Goal: Task Accomplishment & Management: Manage account settings

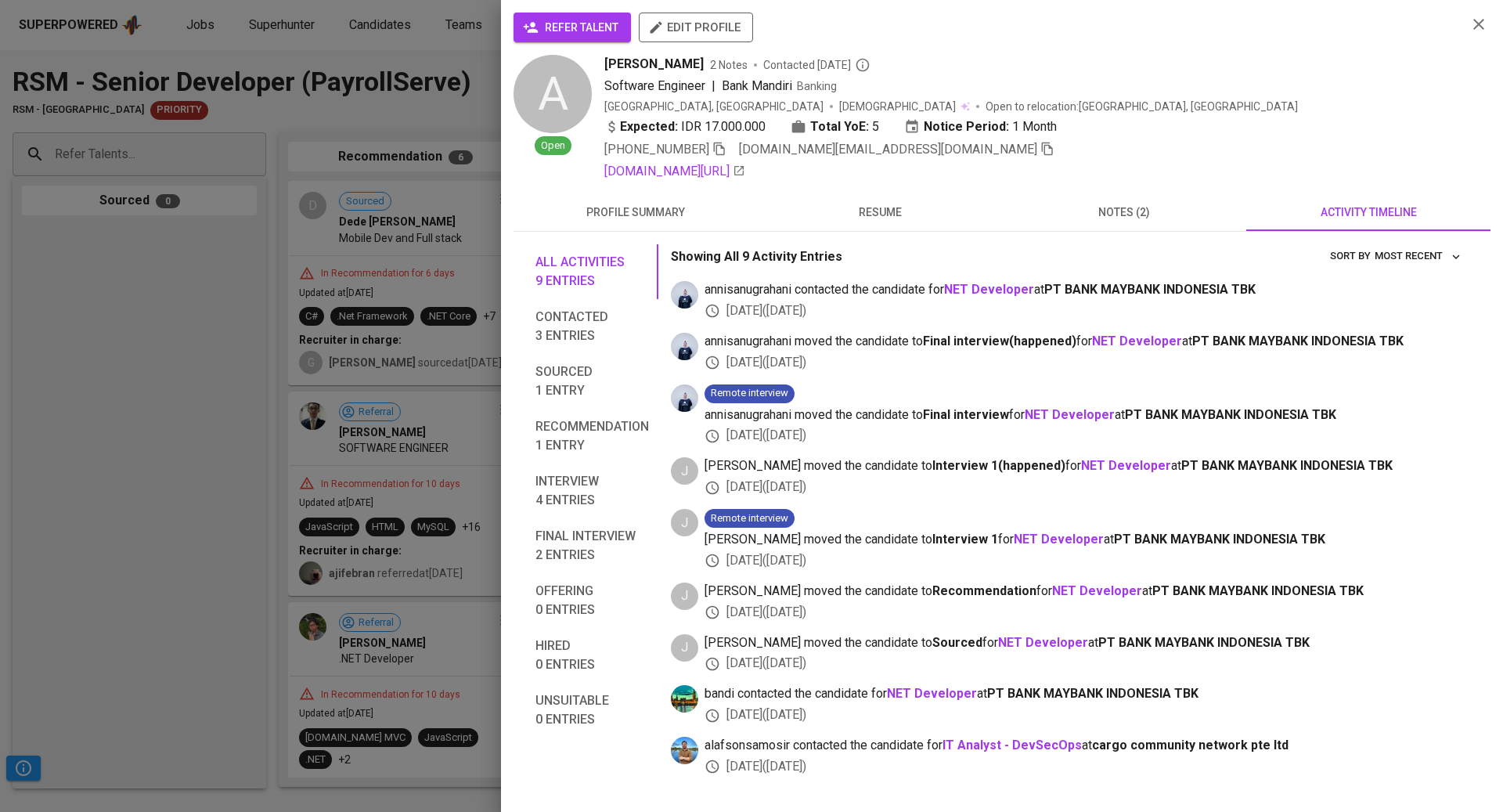
click at [199, 243] on div at bounding box center [751, 406] width 1503 height 812
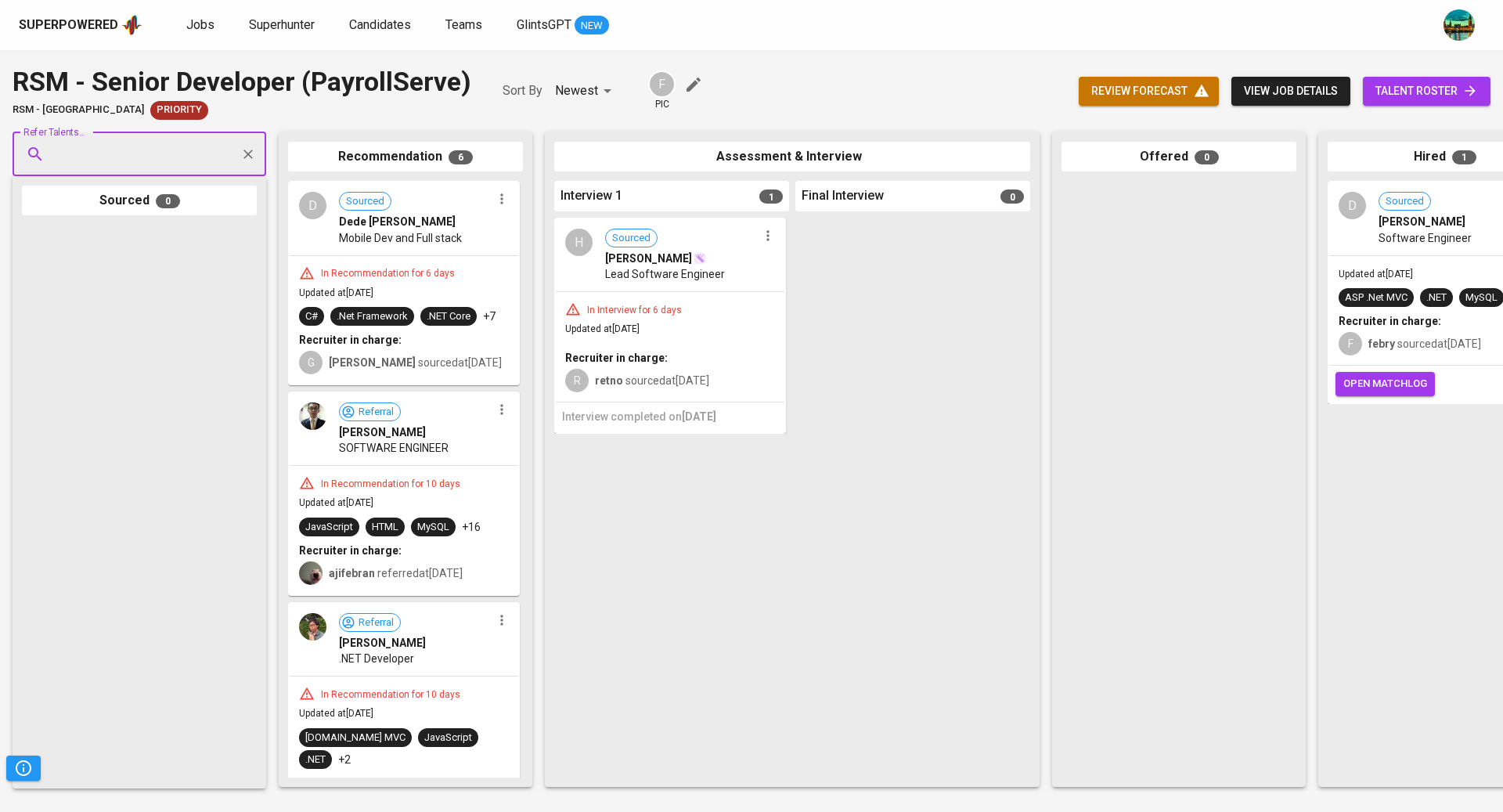
click at [1289, 82] on span "view job details" at bounding box center [1291, 91] width 94 height 19
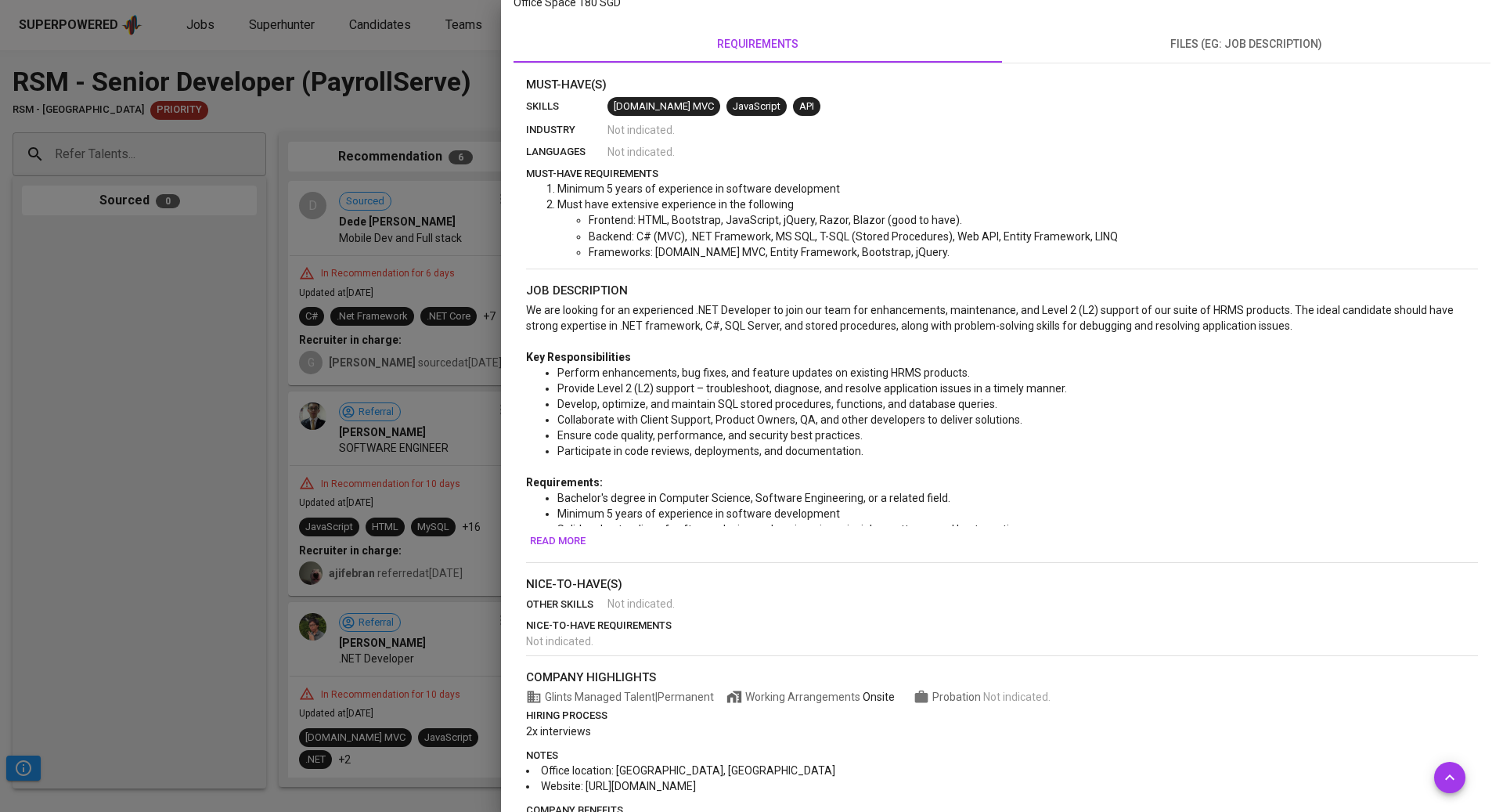
scroll to position [367, 0]
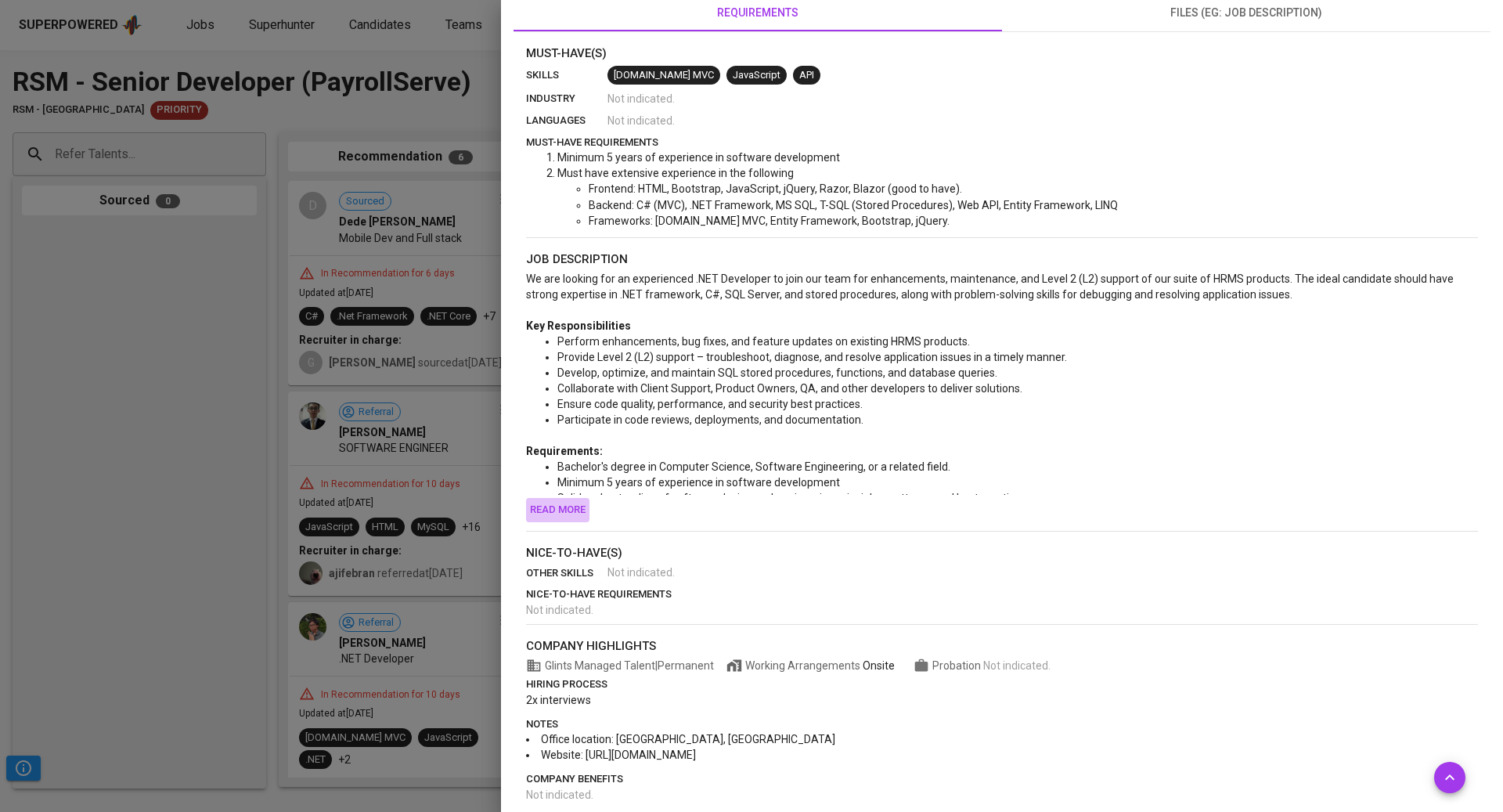
click at [563, 502] on span "Read more" at bounding box center [558, 509] width 55 height 18
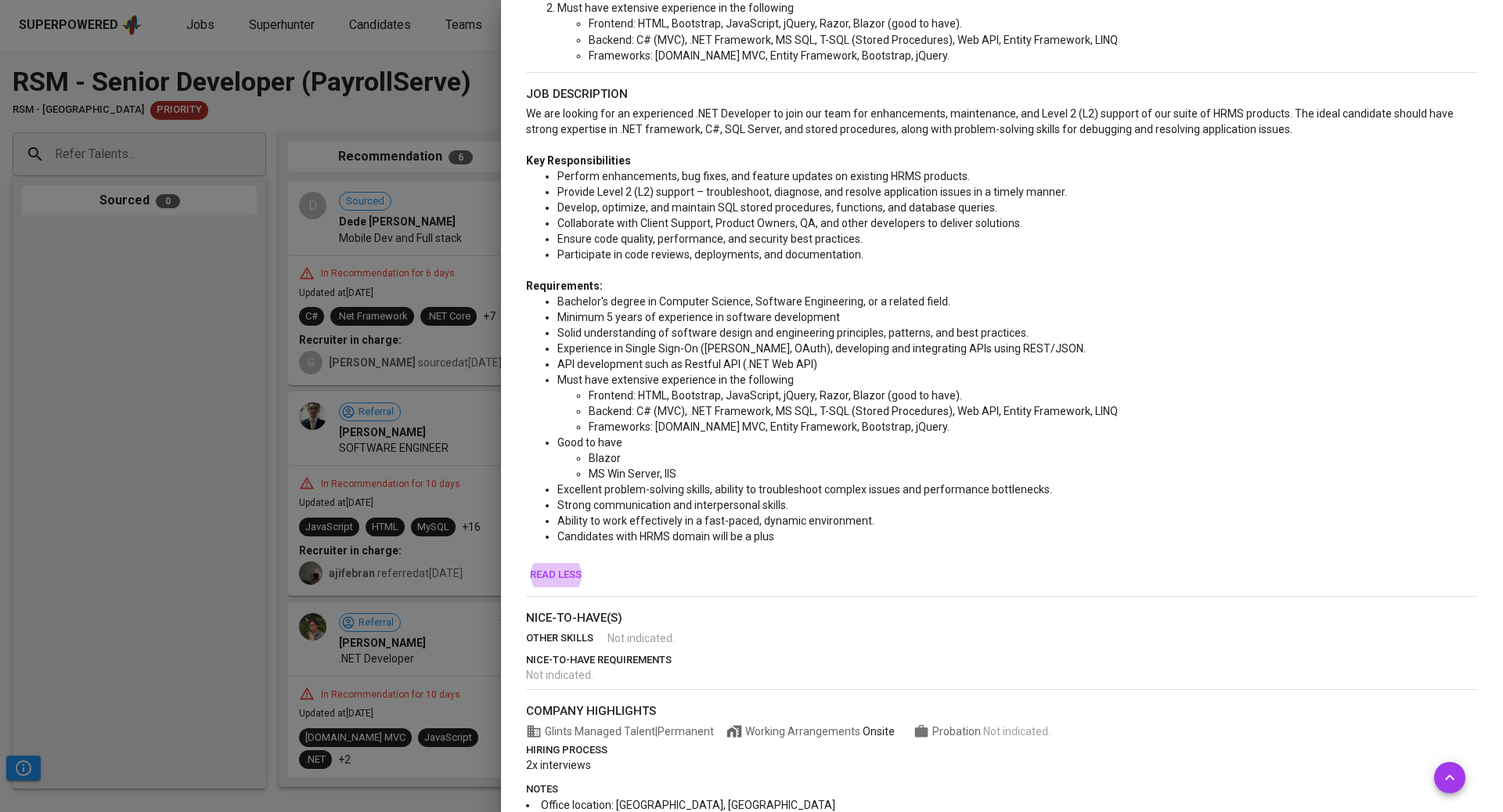
scroll to position [612, 0]
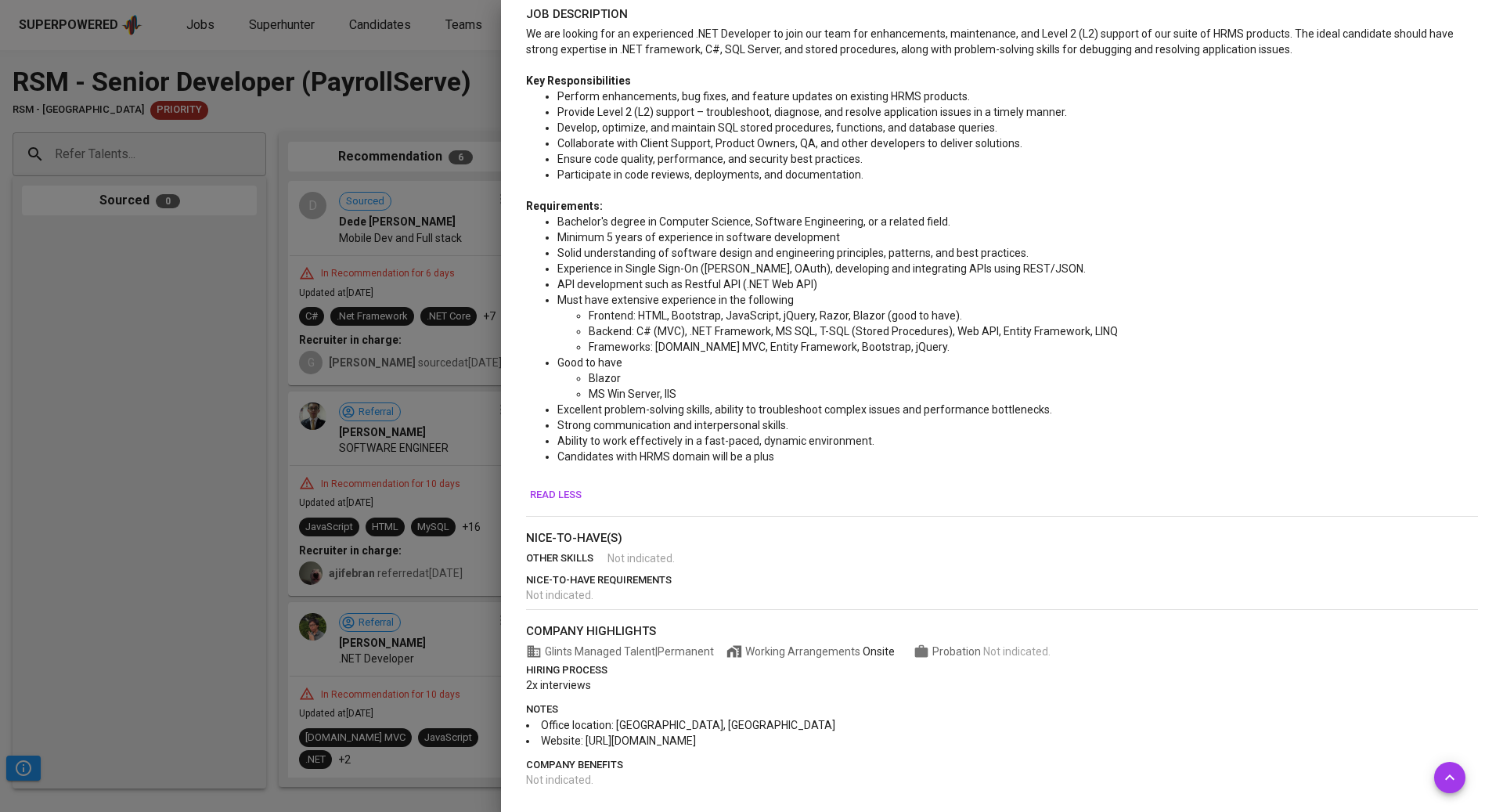
drag, startPoint x: 766, startPoint y: 740, endPoint x: 584, endPoint y: 743, distance: 182.0
click at [584, 743] on li "Website: [URL][DOMAIN_NAME]" at bounding box center [1001, 740] width 951 height 16
copy span "[URL][DOMAIN_NAME]"
click at [314, 245] on div at bounding box center [751, 406] width 1503 height 812
click at [187, 177] on div at bounding box center [751, 406] width 1503 height 812
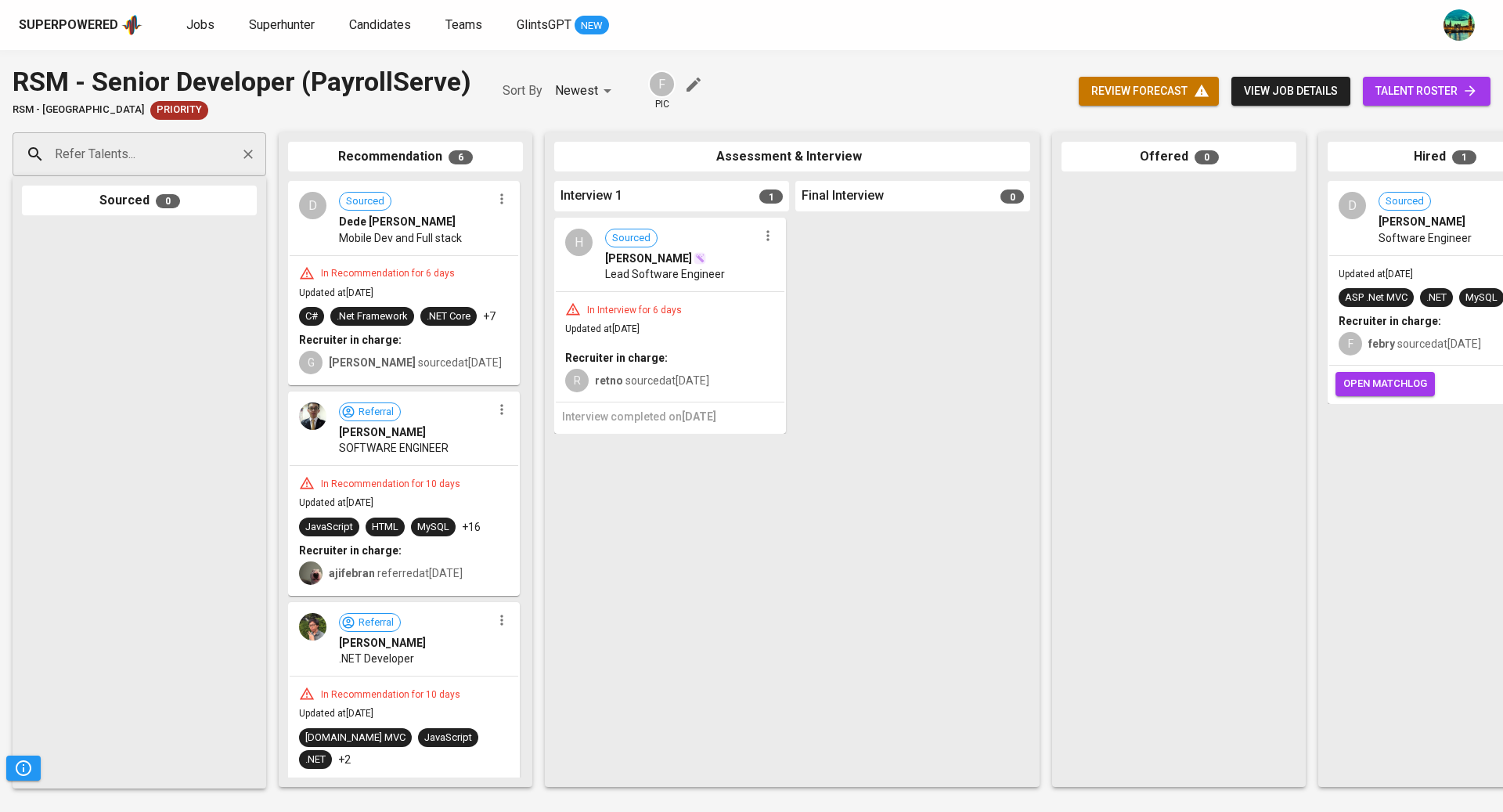
click at [185, 140] on input "Refer Talents..." at bounding box center [133, 154] width 164 height 30
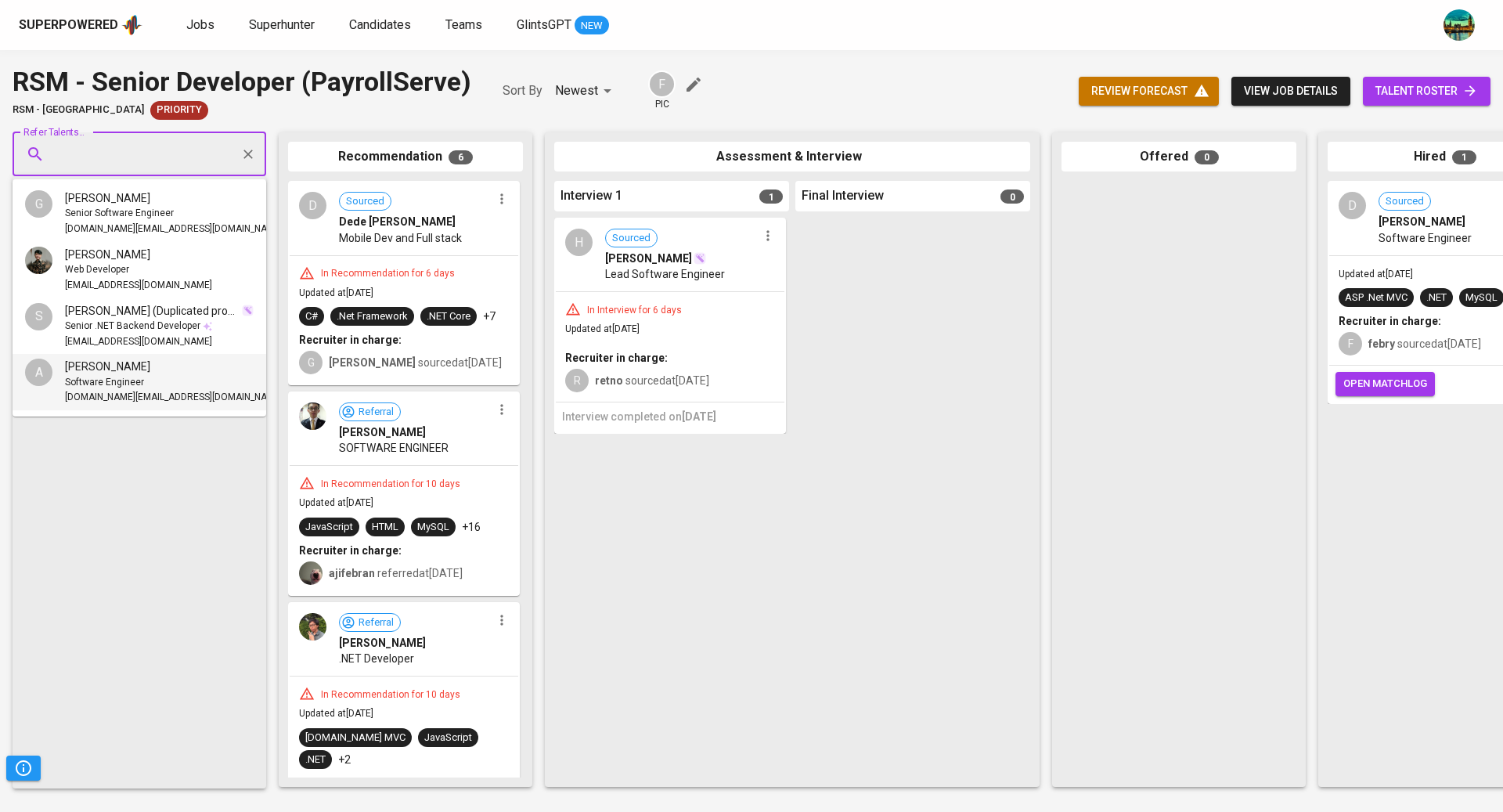
paste input "[EMAIL_ADDRESS][DOMAIN_NAME]"
type input "[EMAIL_ADDRESS][DOMAIN_NAME]"
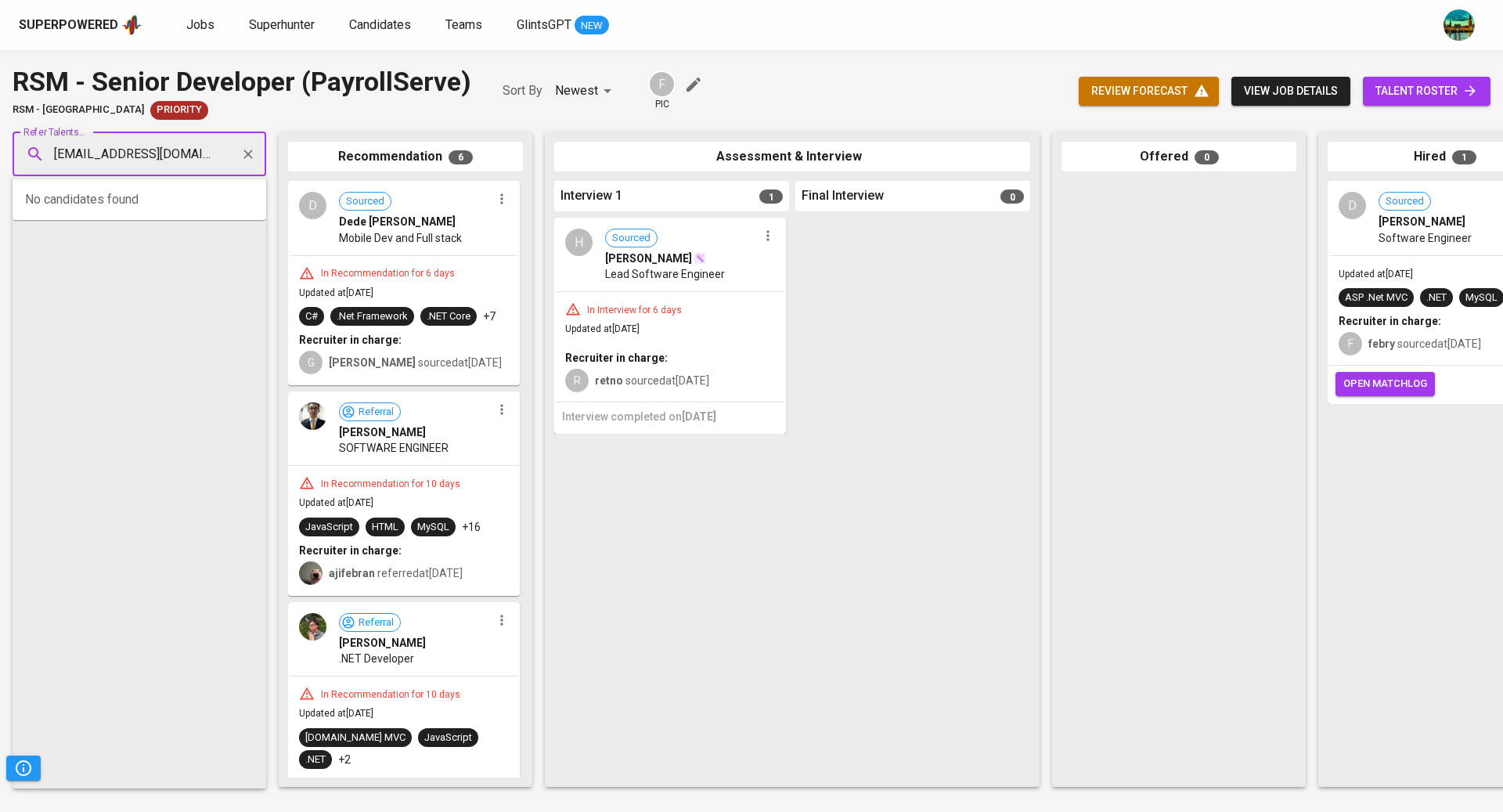
scroll to position [0, 7]
click at [167, 206] on div "Public Relations" at bounding box center [145, 213] width 162 height 16
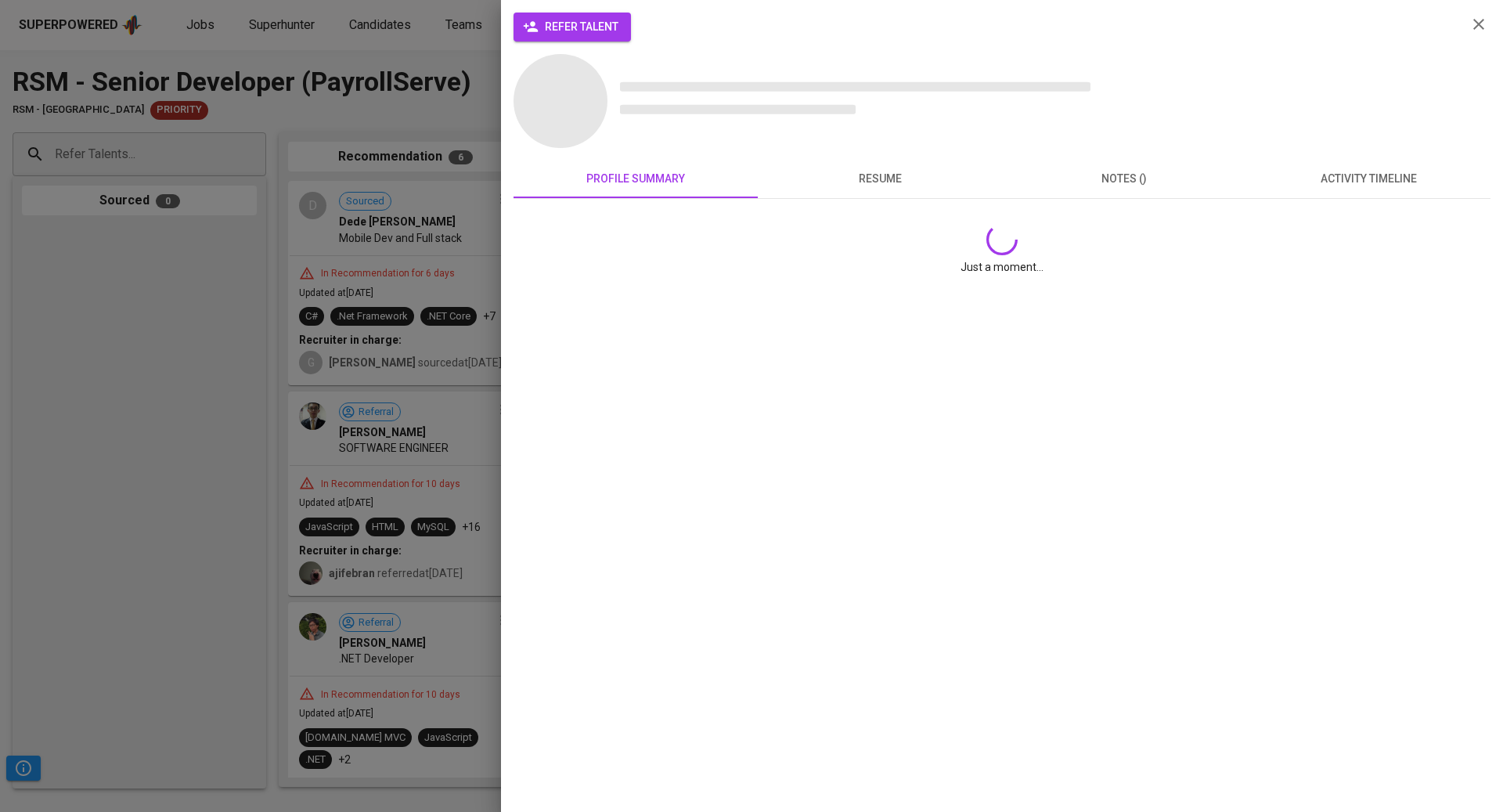
scroll to position [0, 0]
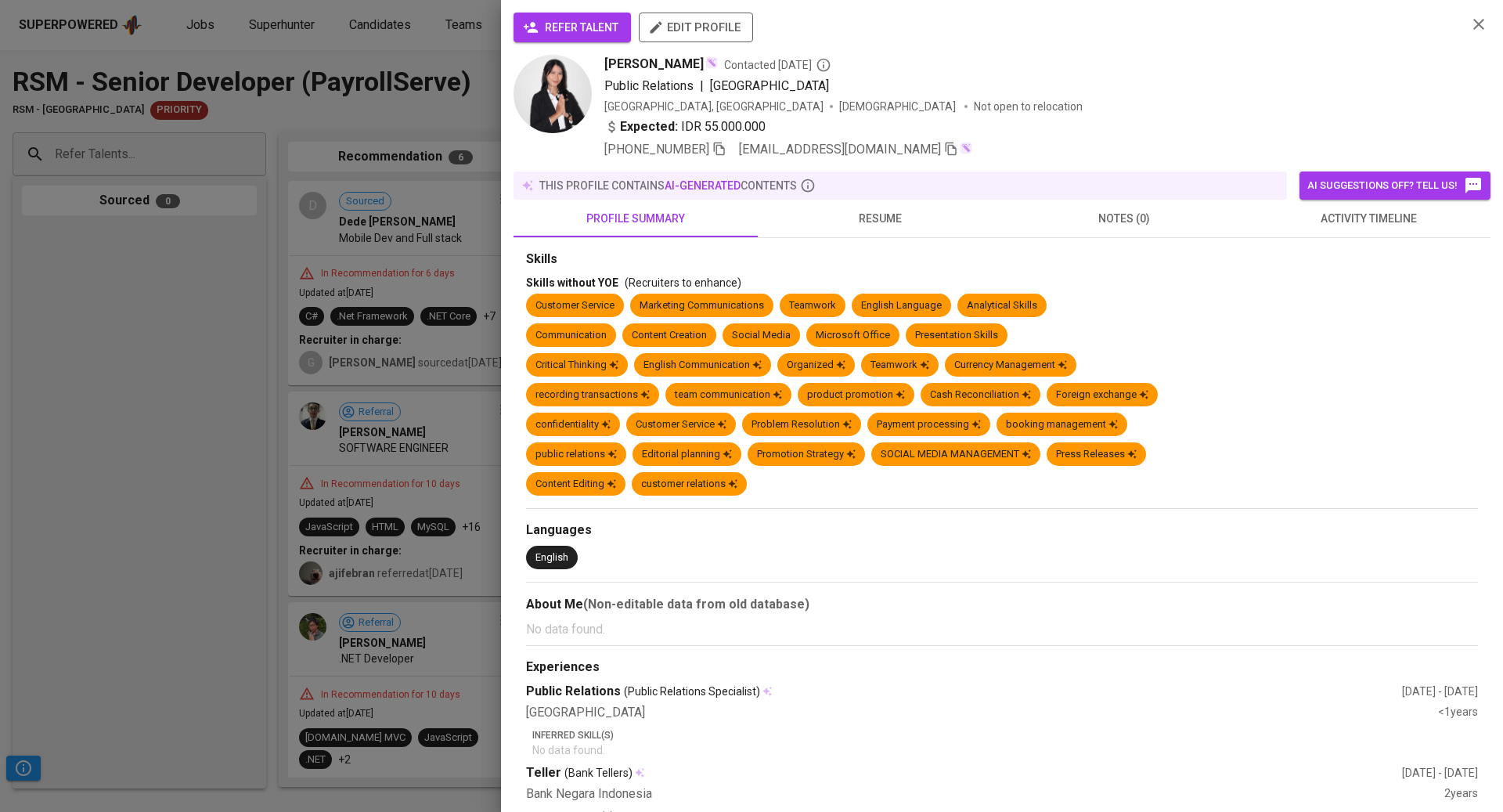
click at [1325, 225] on span "activity timeline" at bounding box center [1368, 218] width 225 height 19
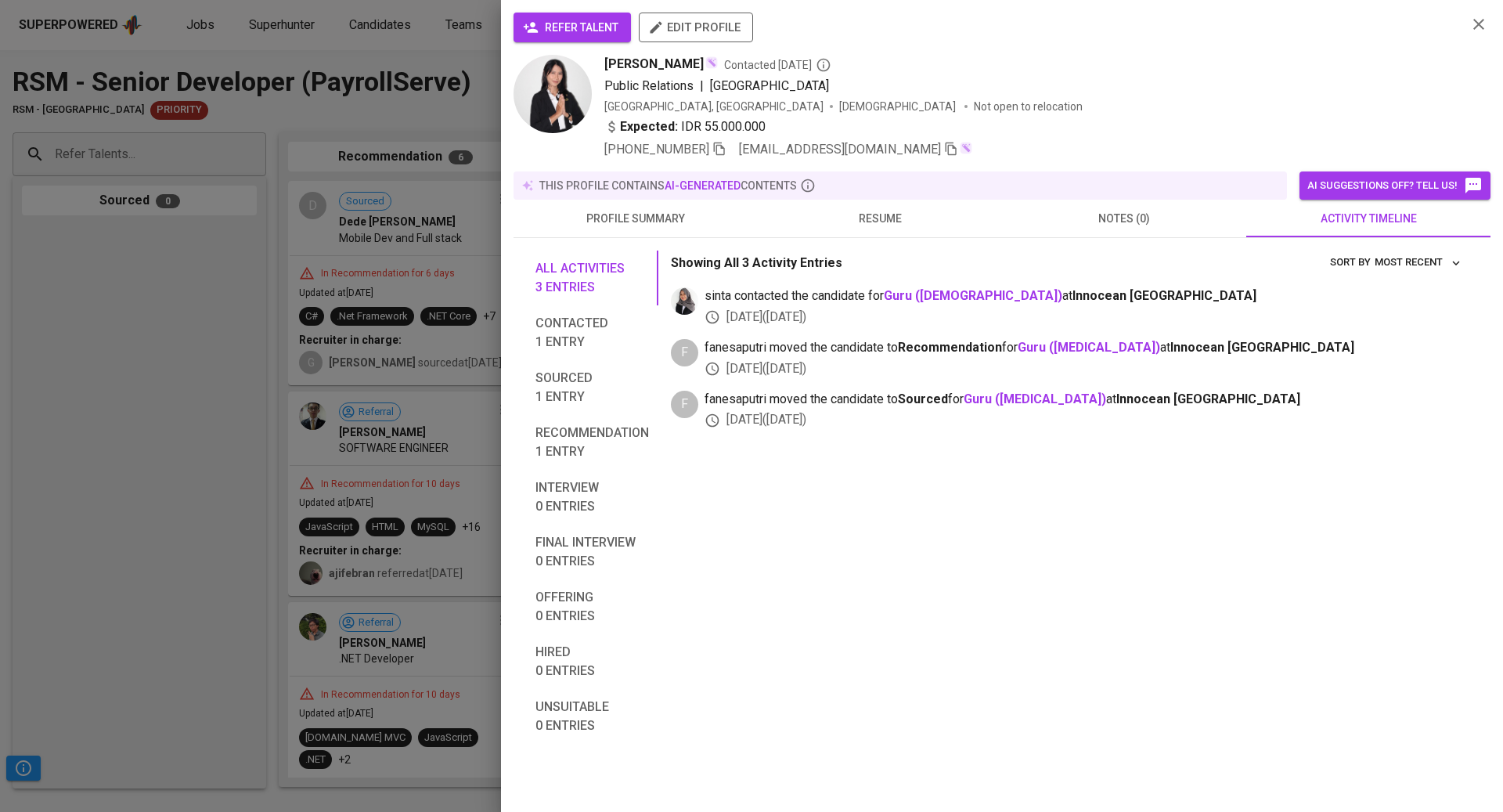
click at [448, 297] on div at bounding box center [751, 406] width 1503 height 812
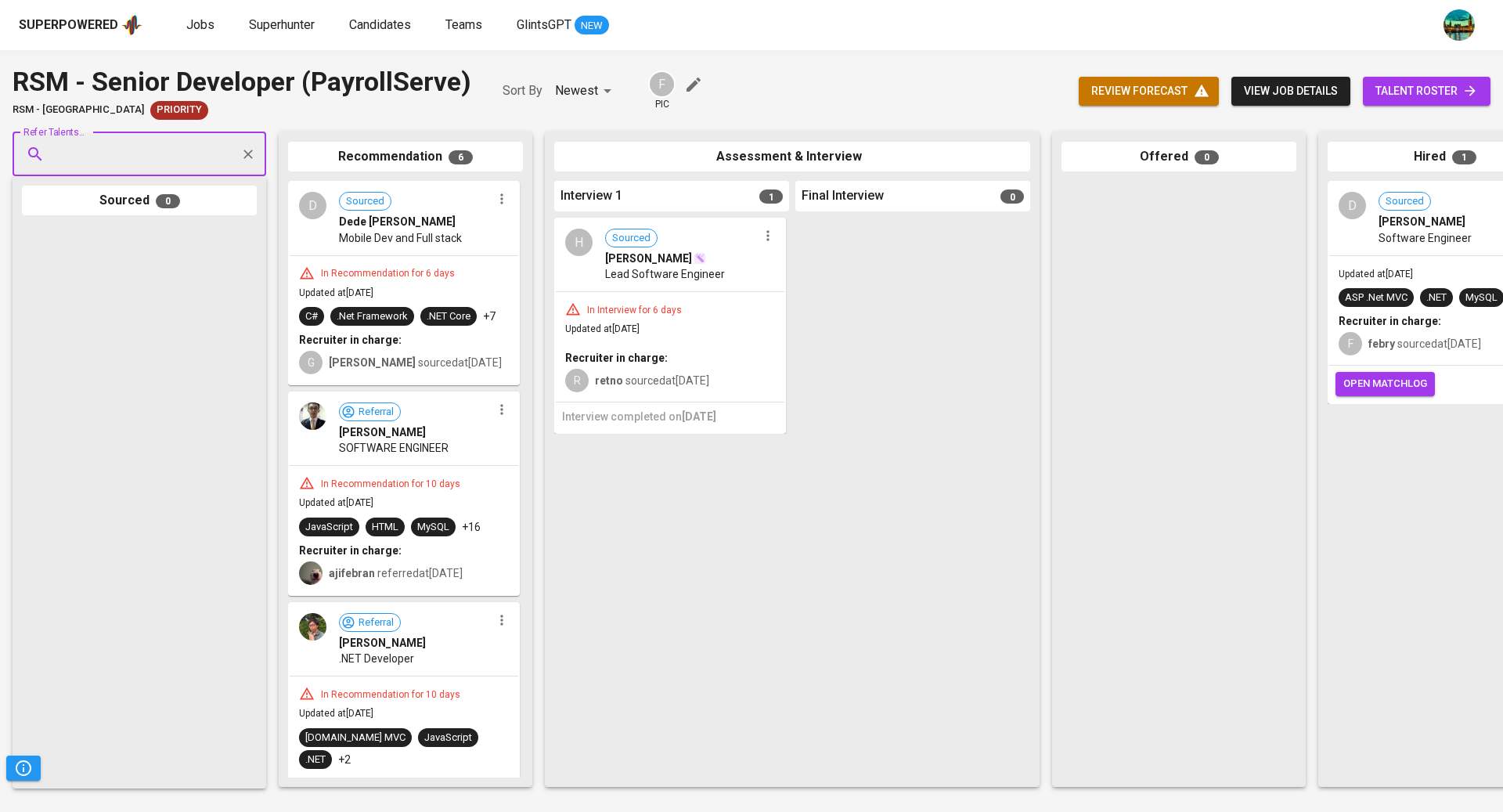
click at [1277, 82] on span "view job details" at bounding box center [1291, 91] width 94 height 19
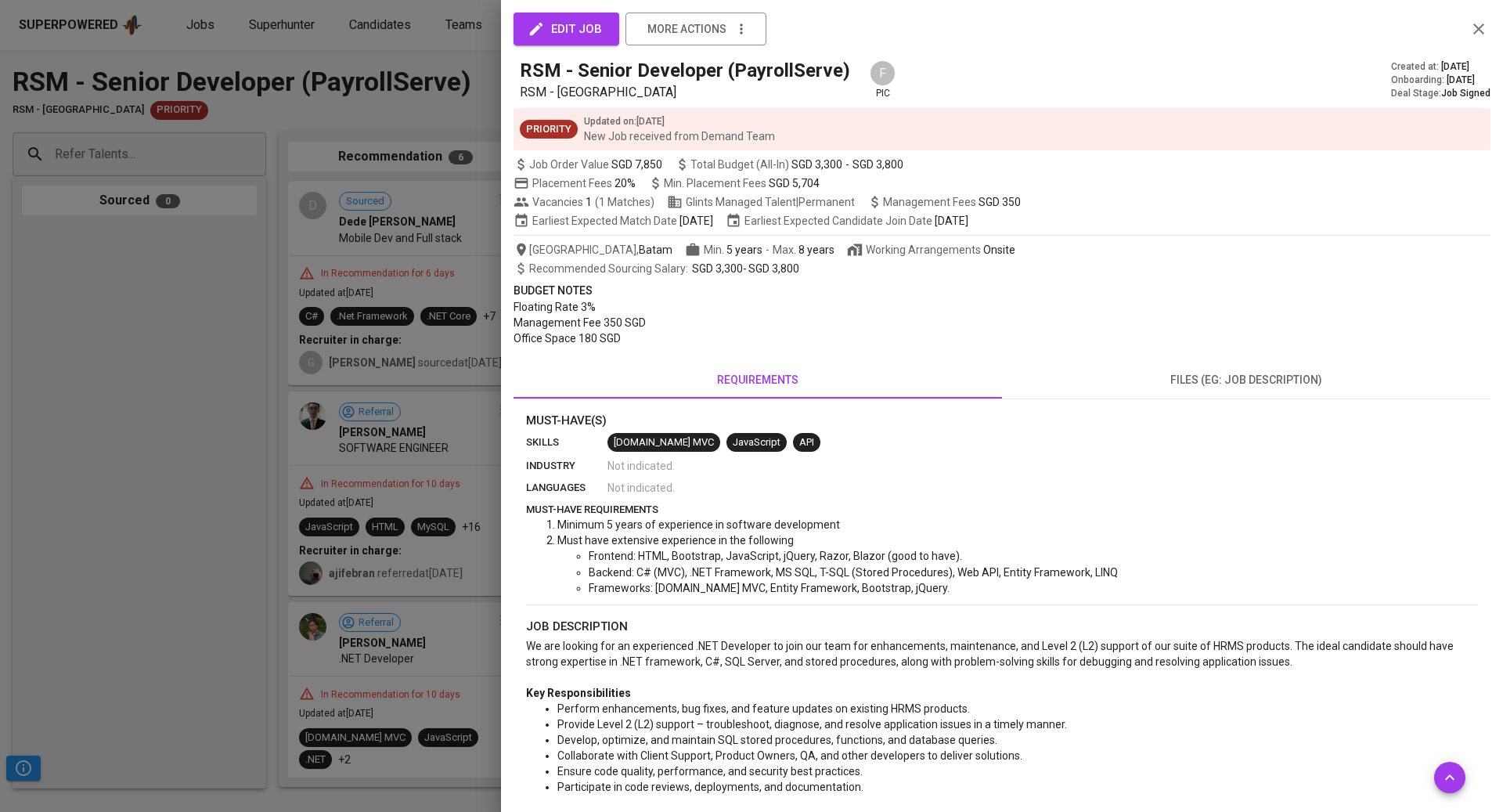
scroll to position [382, 0]
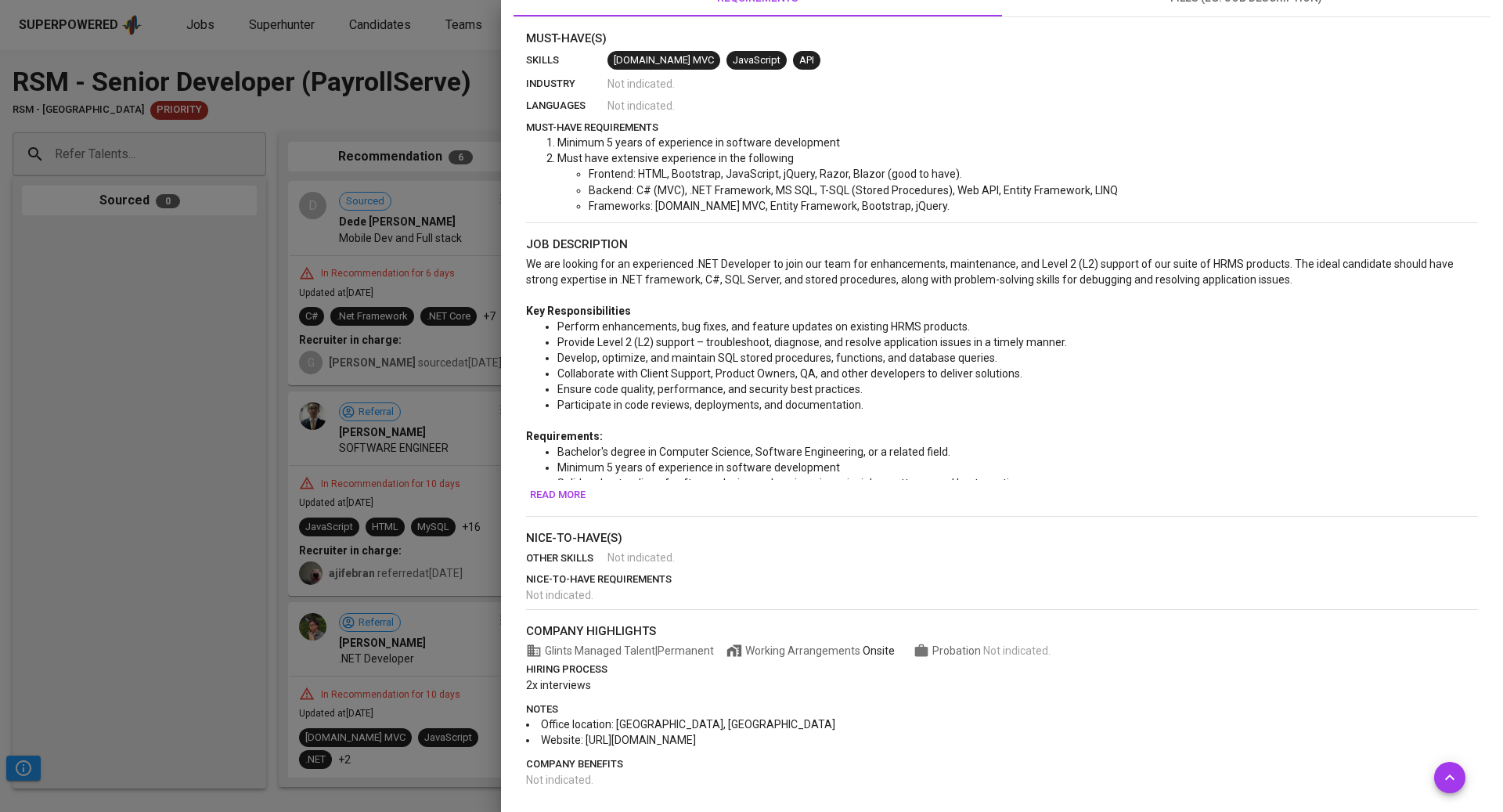
click at [460, 341] on div at bounding box center [751, 406] width 1503 height 812
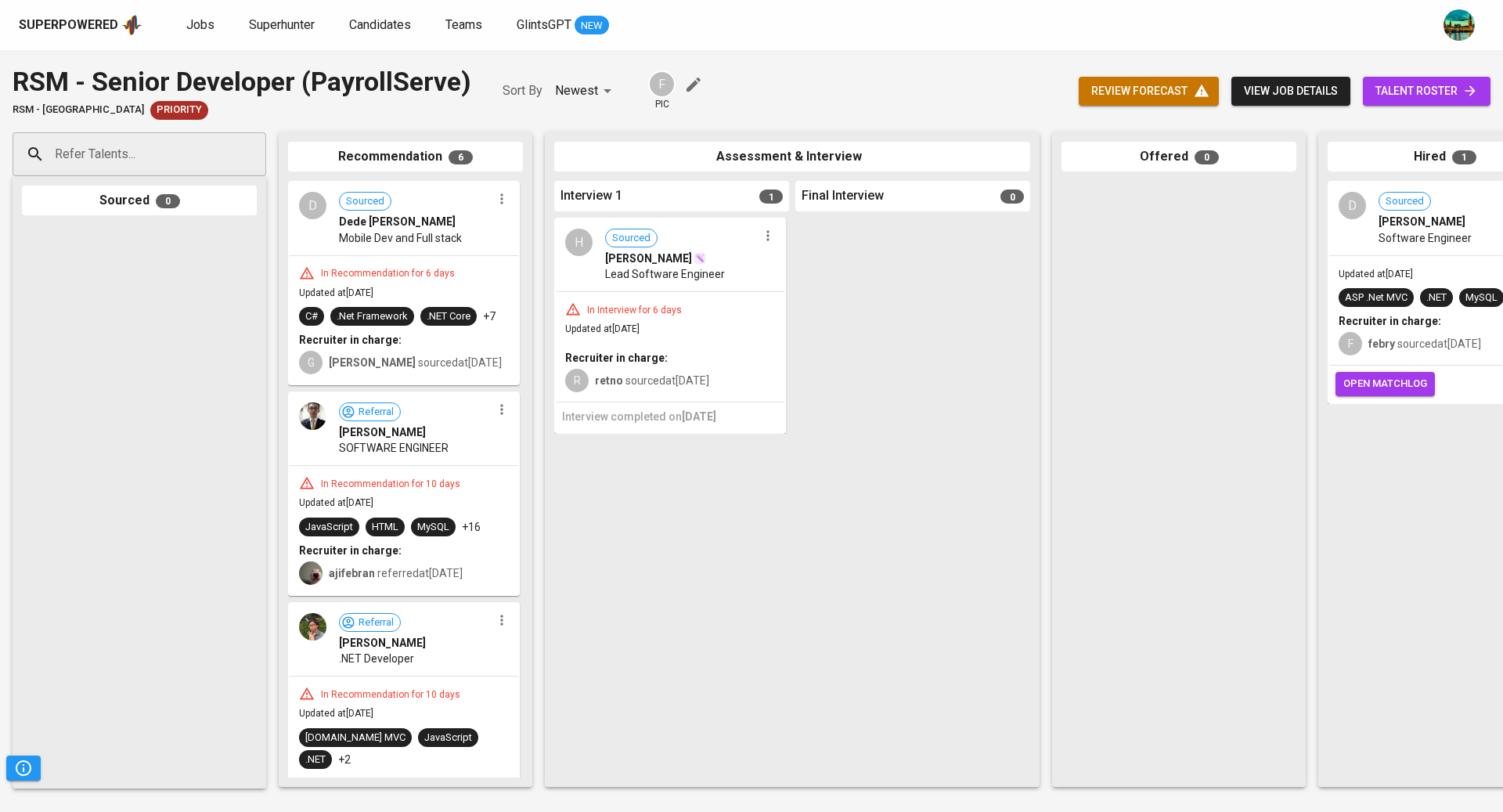
click at [387, 242] on span "Mobile Dev and Full stack" at bounding box center [400, 237] width 123 height 16
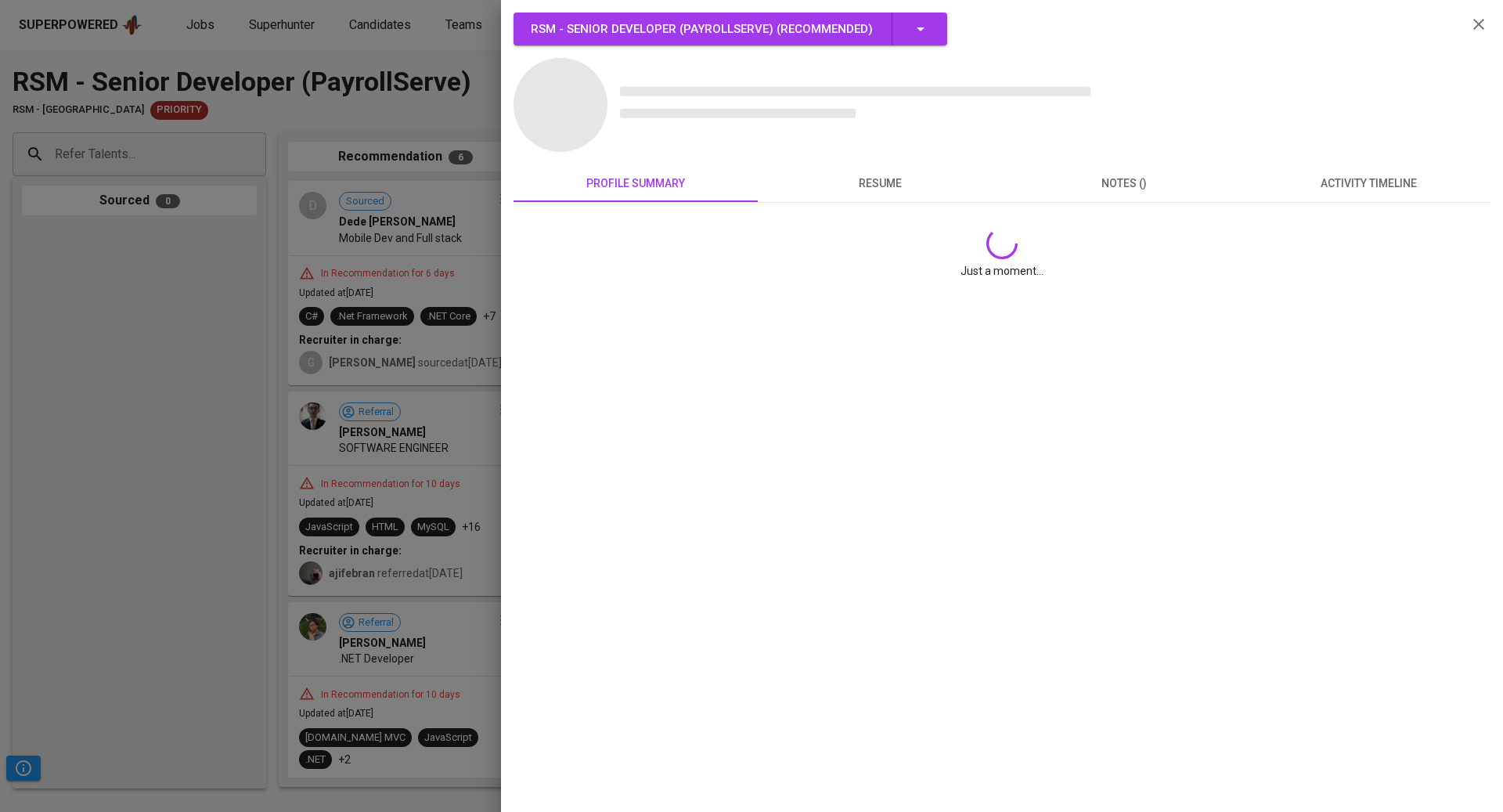
click at [247, 407] on div at bounding box center [751, 406] width 1503 height 812
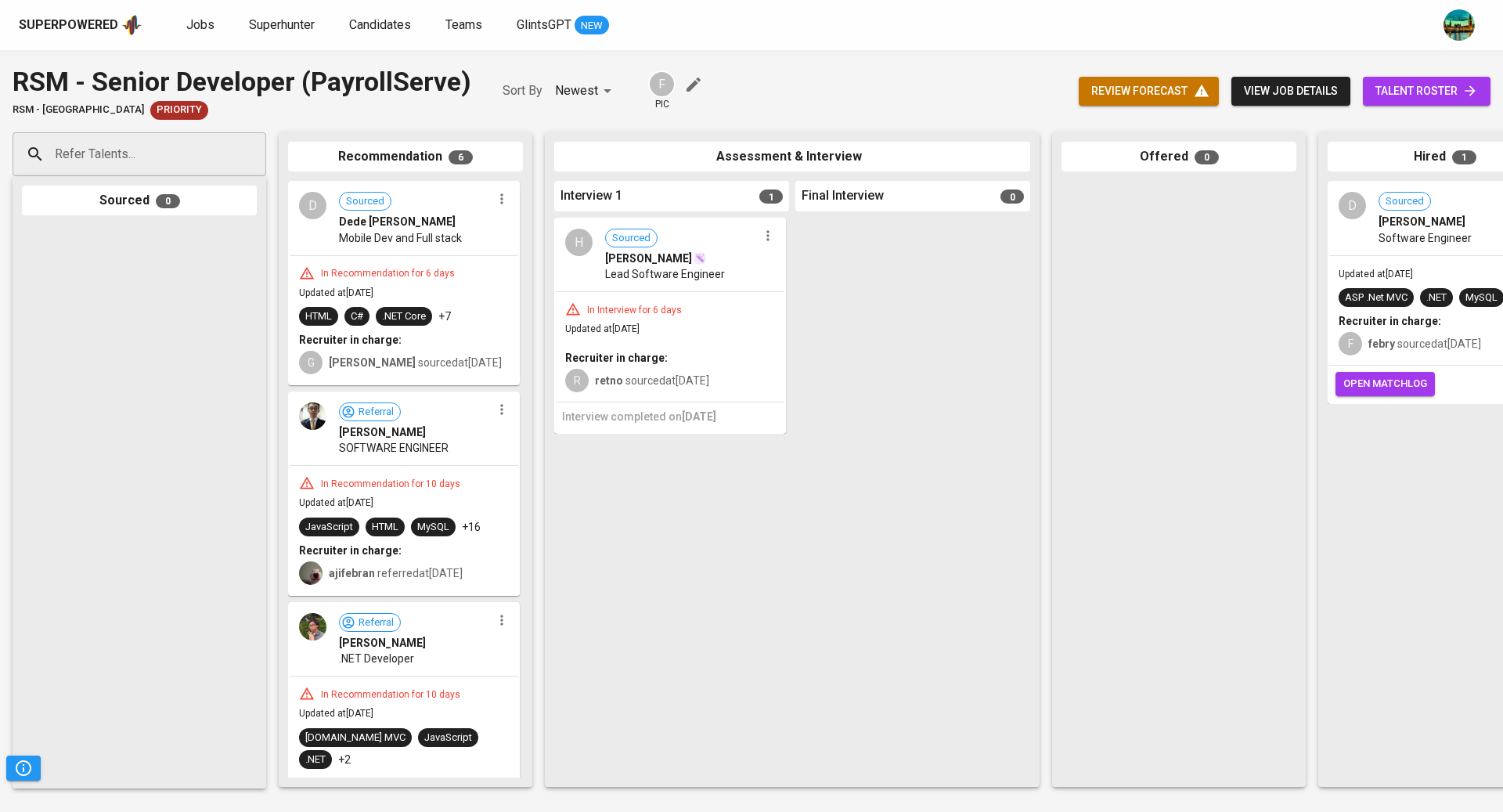
click at [1441, 85] on span "talent roster" at bounding box center [1426, 91] width 103 height 19
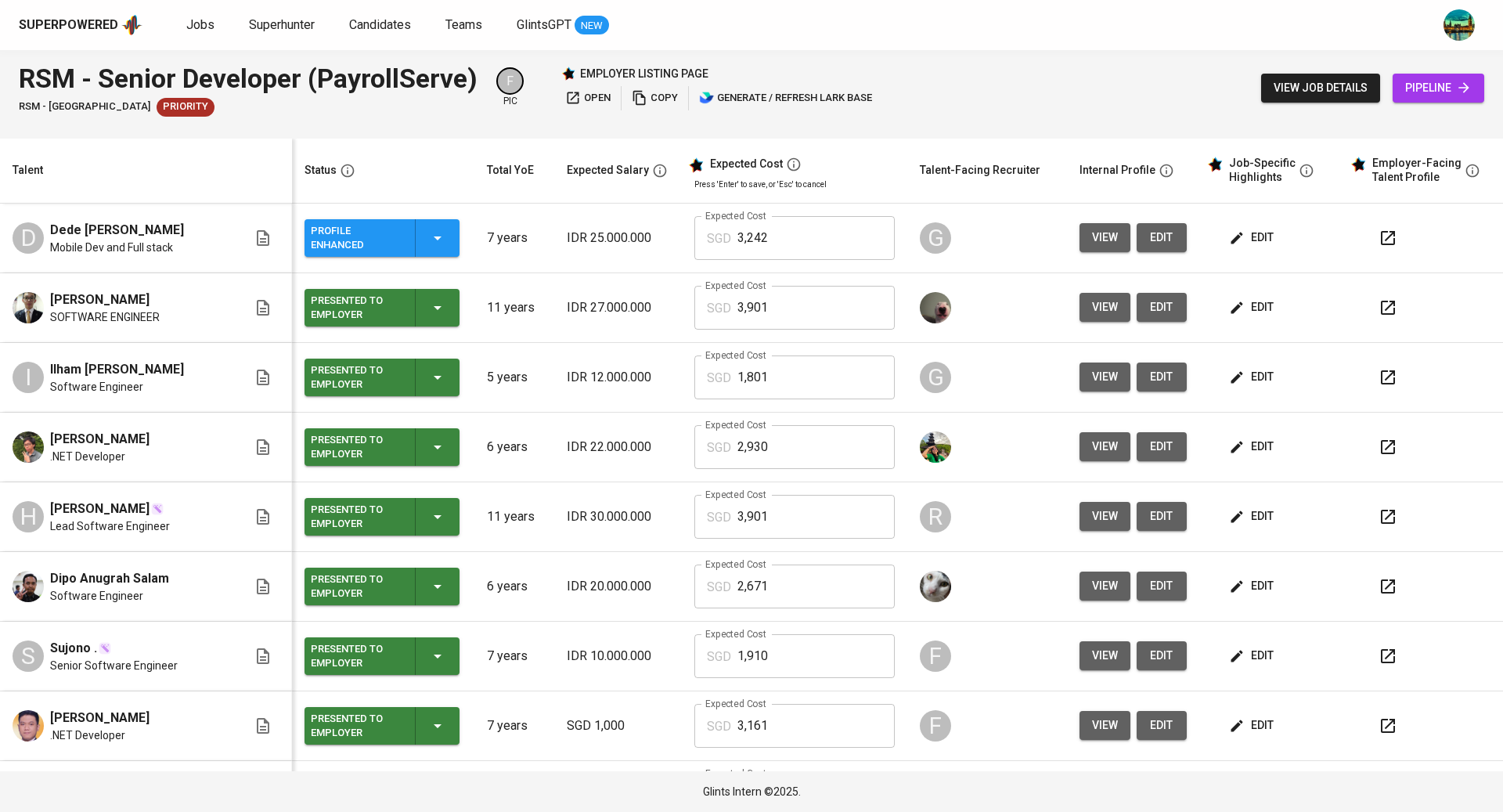
click at [1232, 241] on span "edit" at bounding box center [1253, 237] width 42 height 19
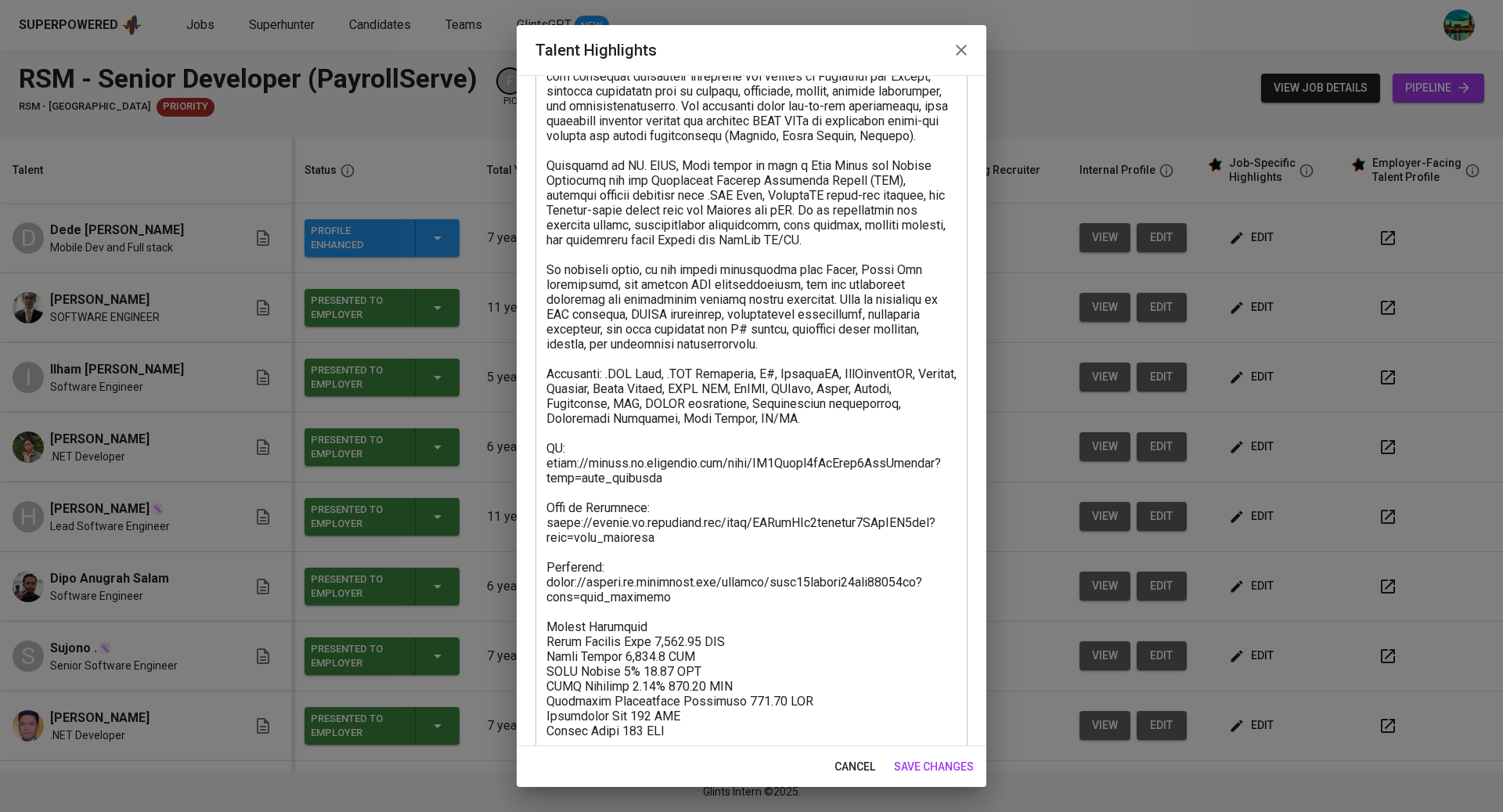
scroll to position [145, 0]
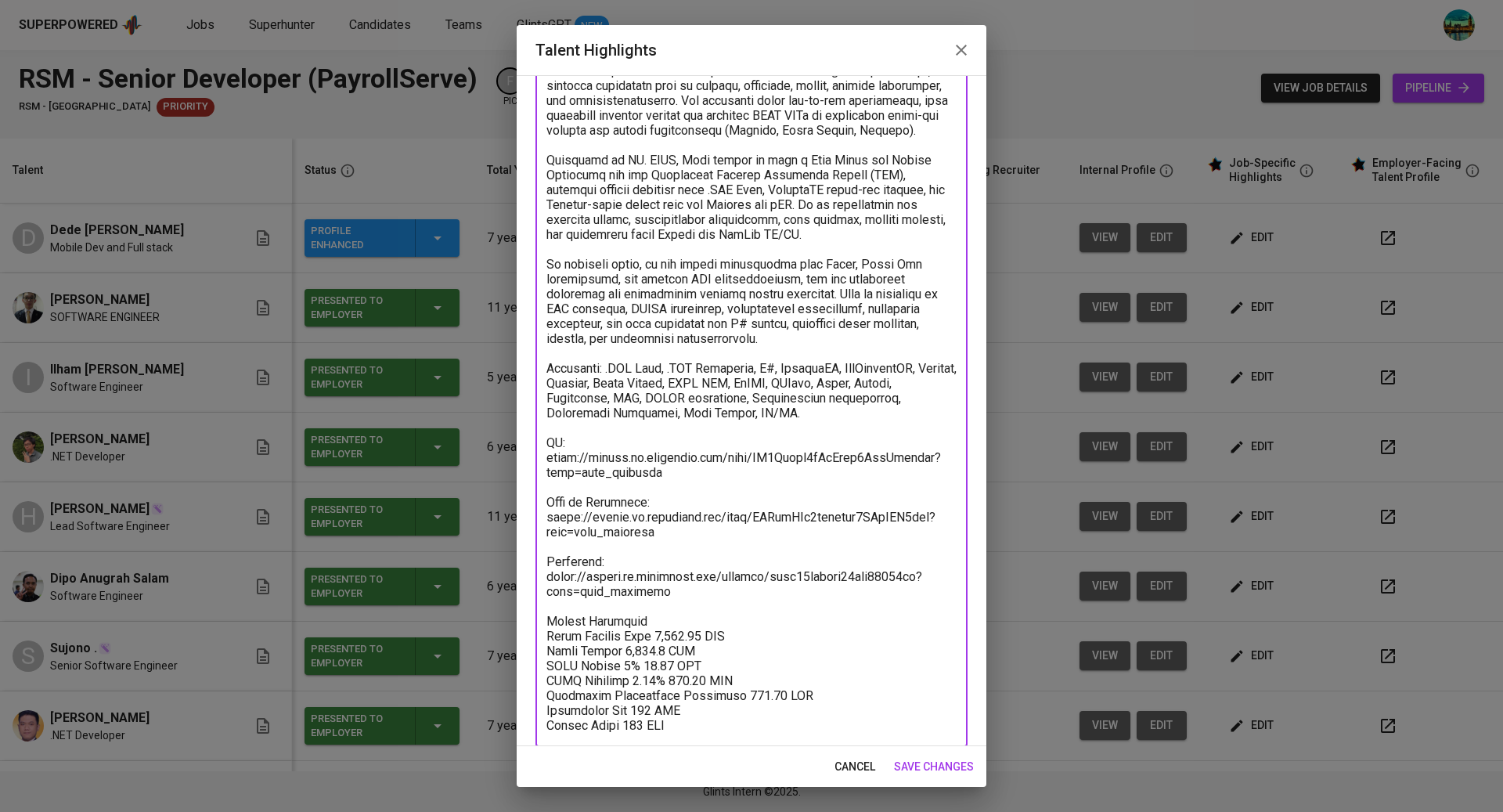
drag, startPoint x: 675, startPoint y: 539, endPoint x: 533, endPoint y: 524, distance: 142.8
click at [529, 522] on div "Enhance the Talent's profile by adding highlights relevant to this job - accomp…" at bounding box center [751, 410] width 469 height 671
click at [679, 595] on textarea at bounding box center [751, 382] width 410 height 699
drag, startPoint x: 679, startPoint y: 595, endPoint x: 555, endPoint y: 577, distance: 125.3
click at [555, 577] on textarea at bounding box center [751, 382] width 410 height 699
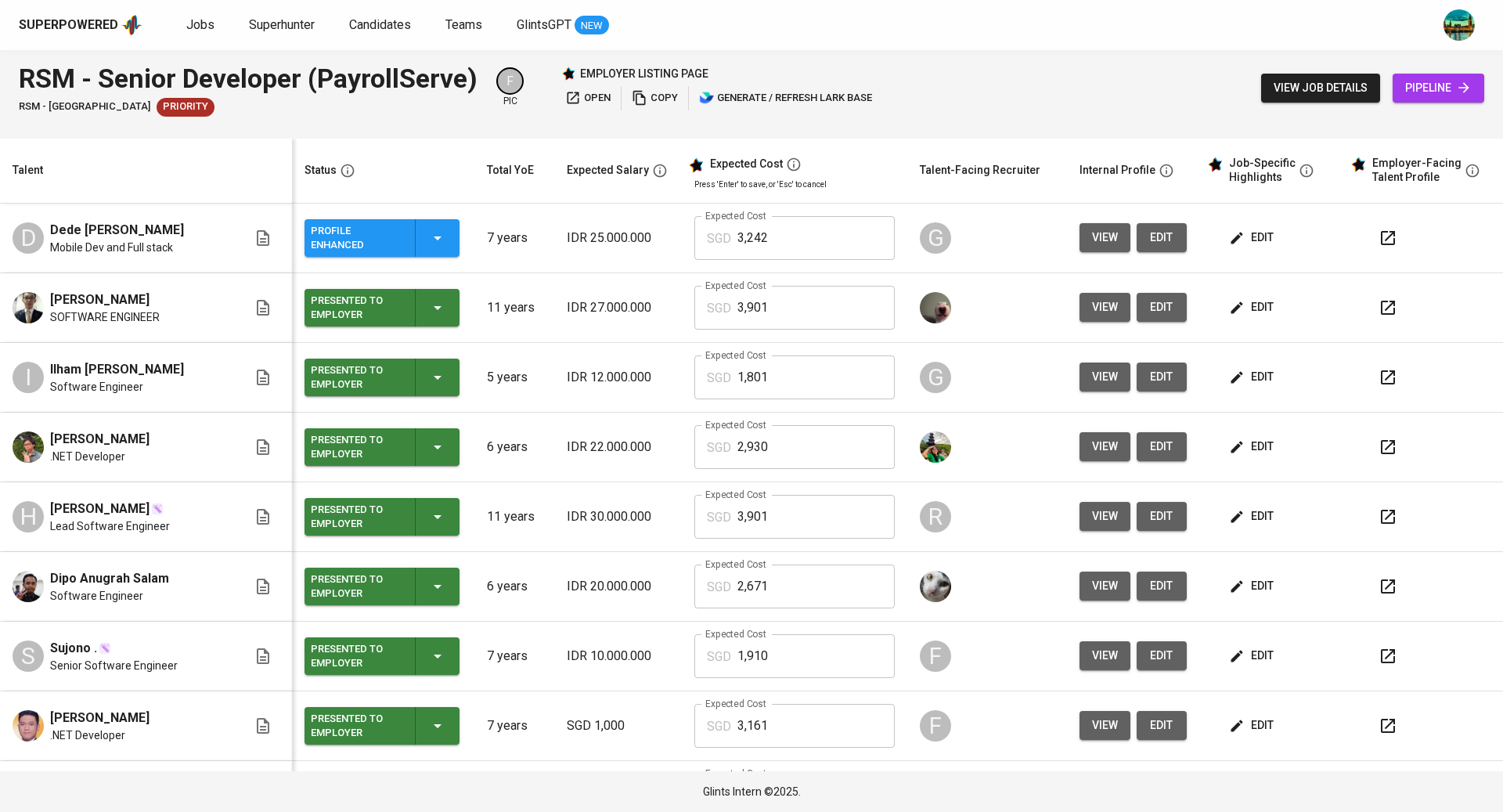
click at [1236, 305] on span "edit" at bounding box center [1253, 307] width 42 height 19
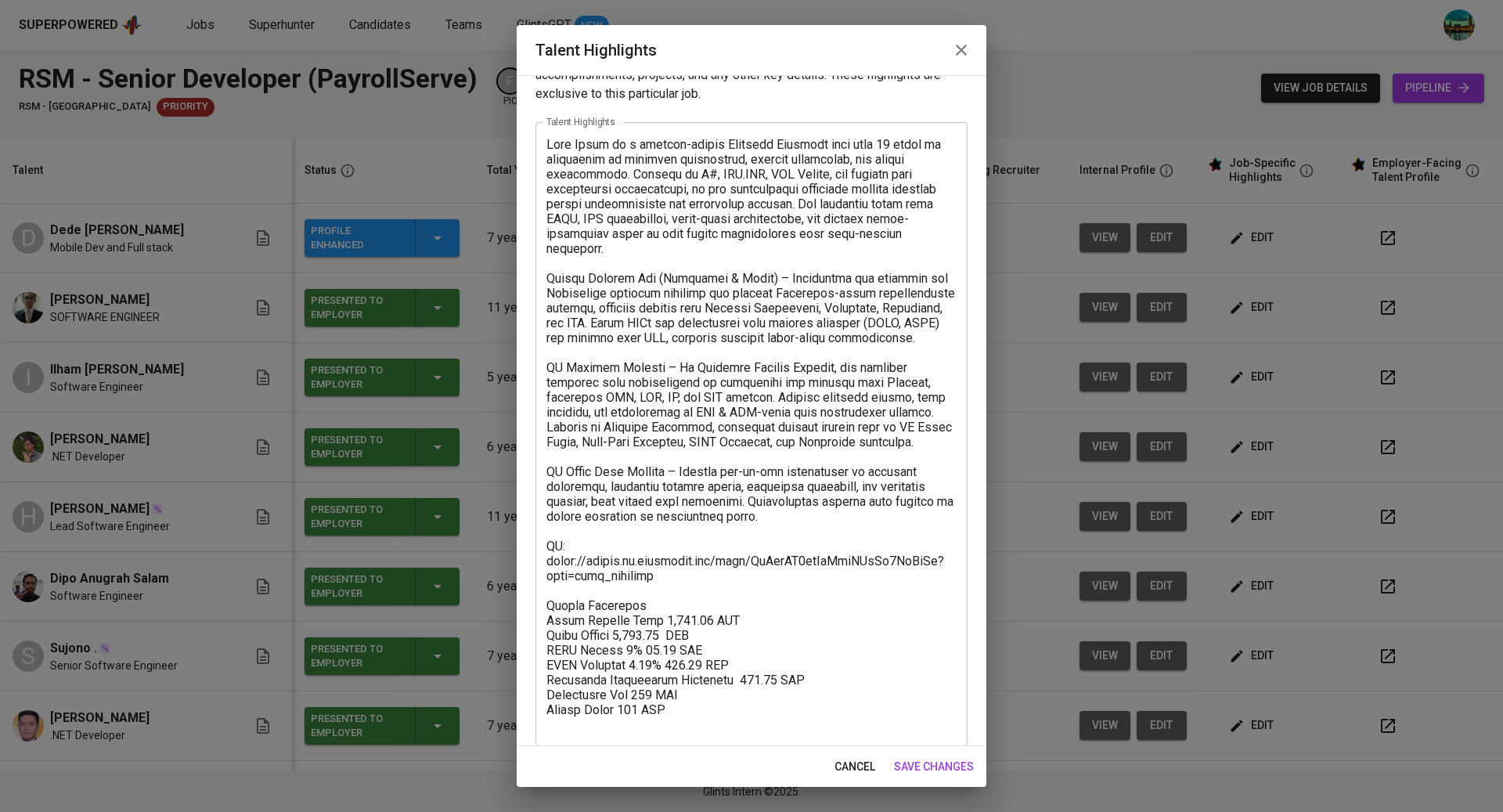
scroll to position [55, 0]
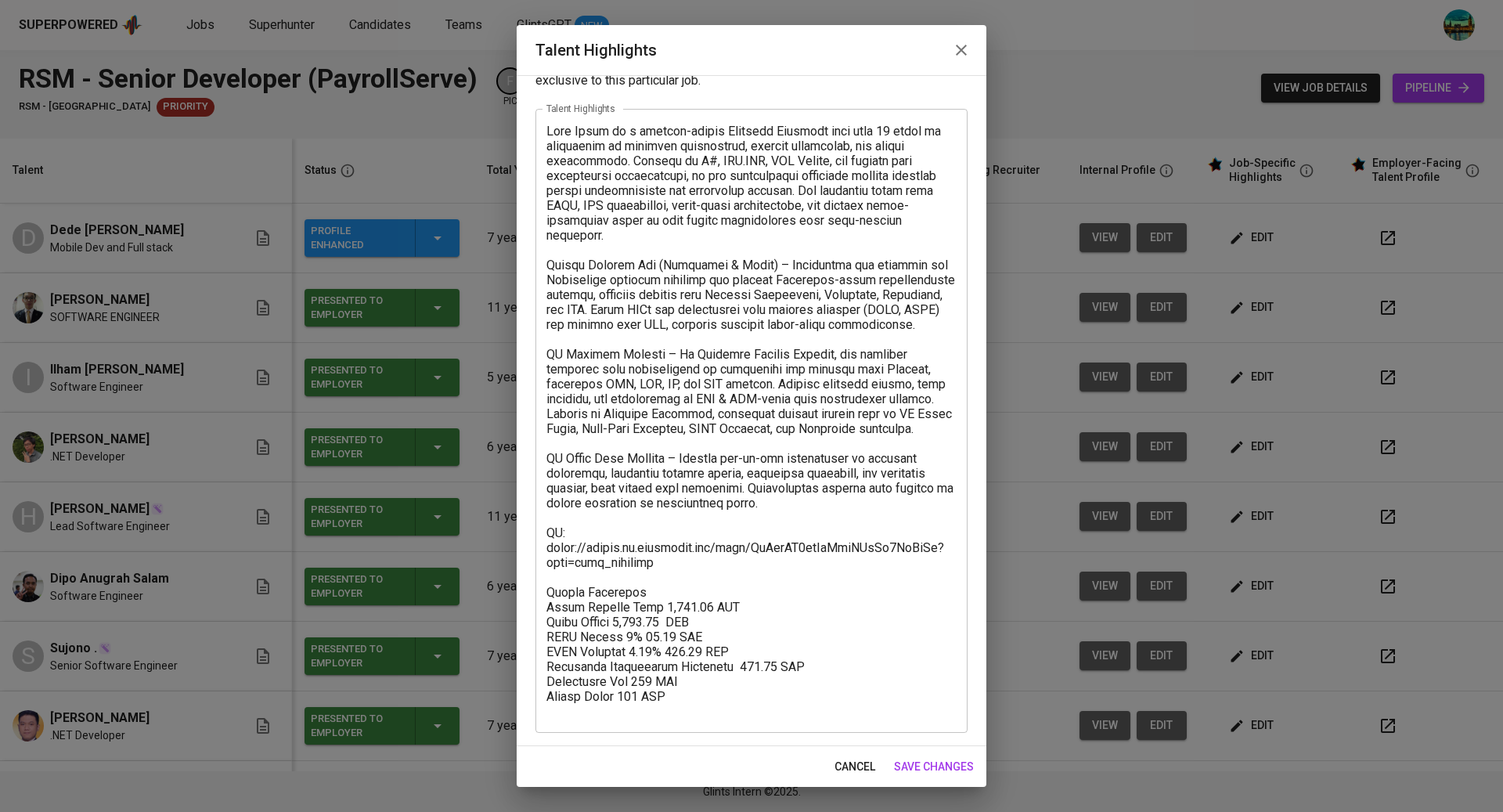
click at [965, 56] on icon "button" at bounding box center [961, 50] width 18 height 18
